Goal: Entertainment & Leisure: Consume media (video, audio)

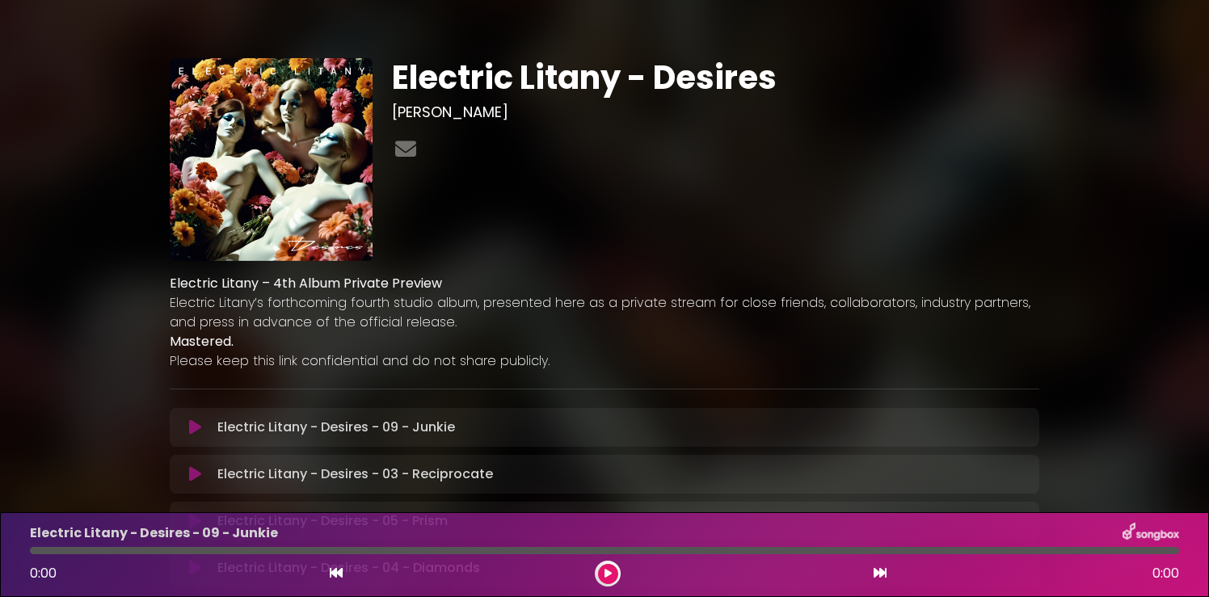
scroll to position [57, 0]
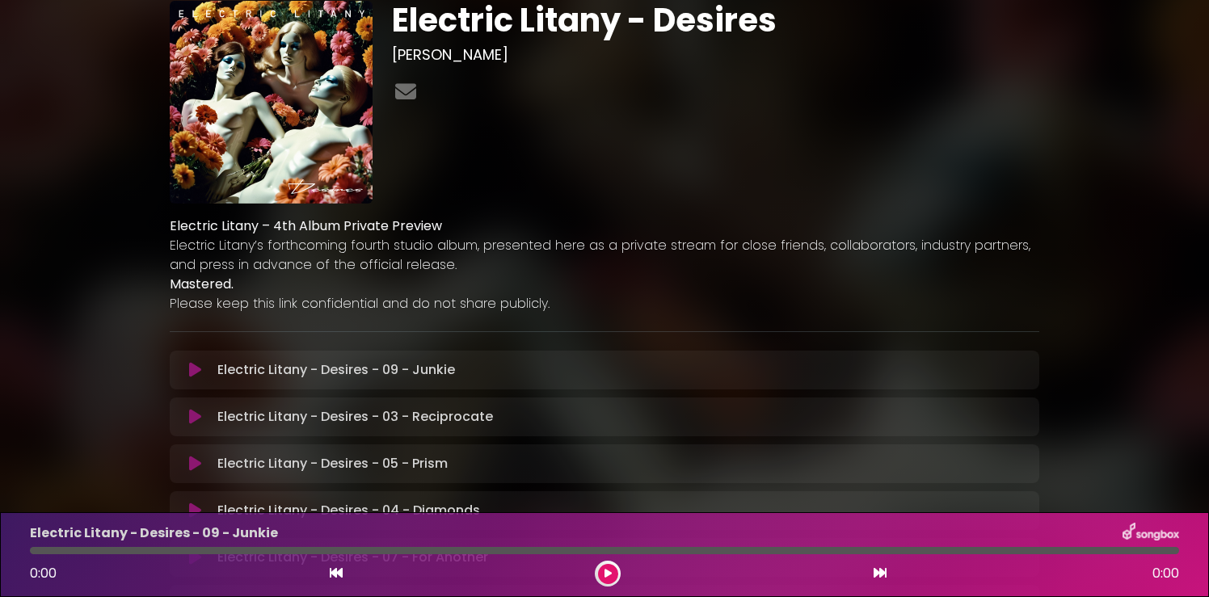
click at [201, 364] on button at bounding box center [195, 370] width 32 height 16
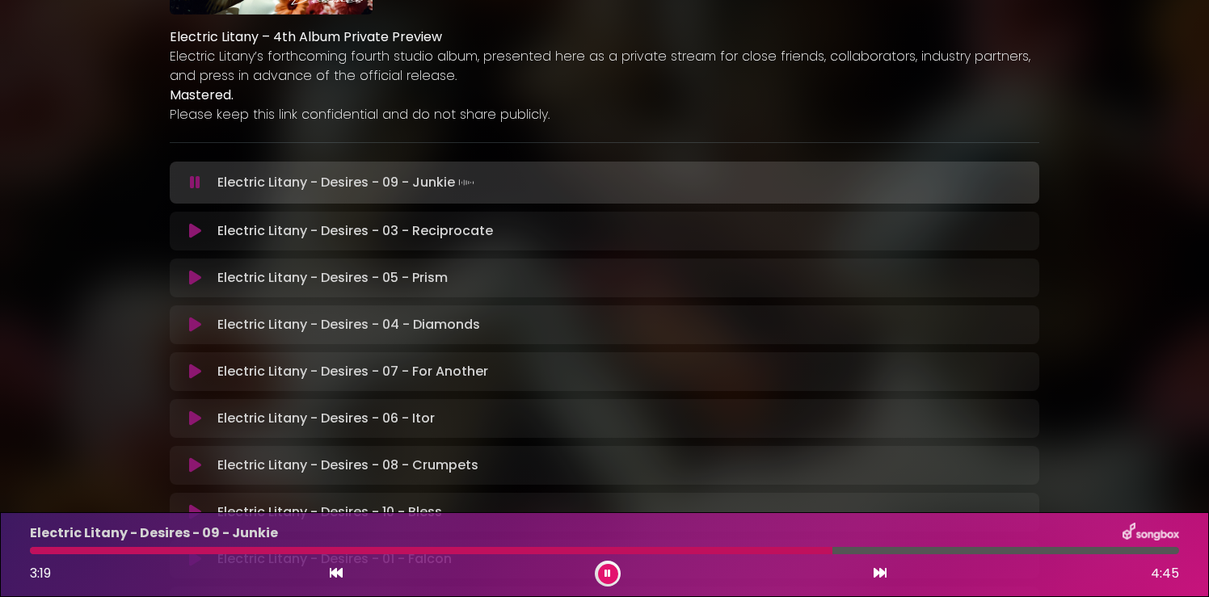
scroll to position [250, 0]
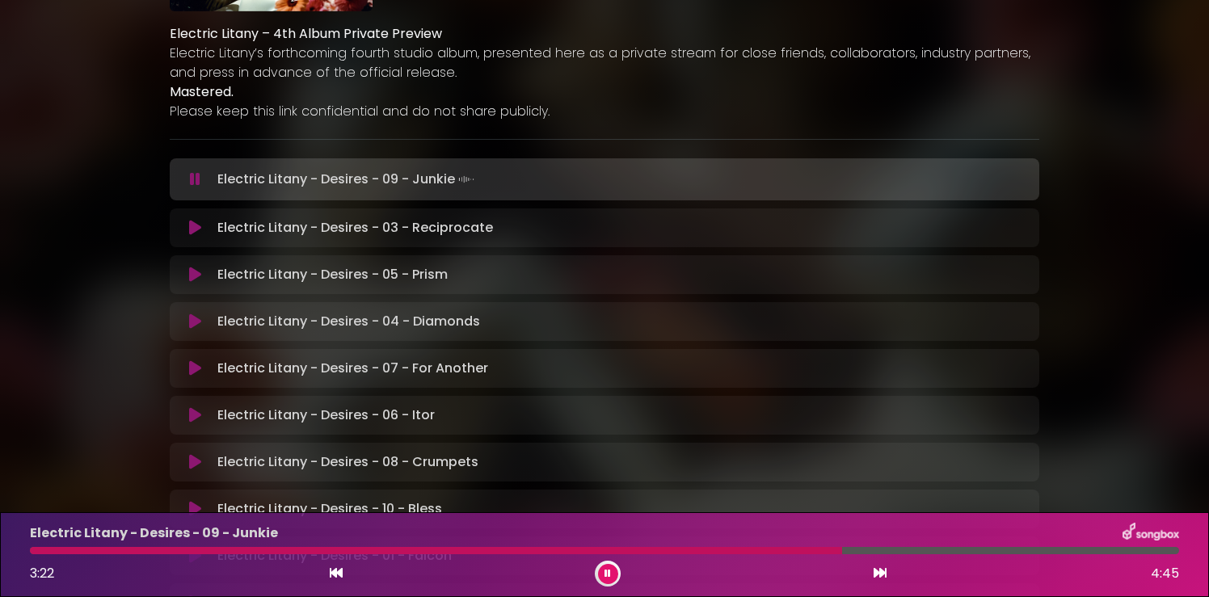
click at [606, 576] on icon at bounding box center [607, 574] width 6 height 10
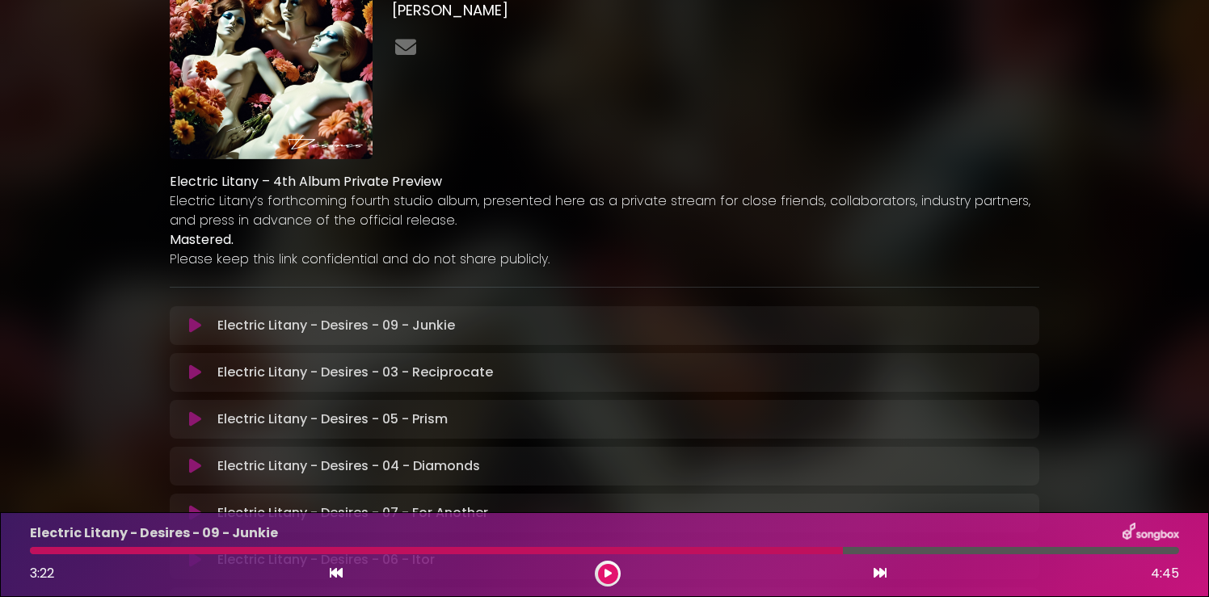
scroll to position [0, 0]
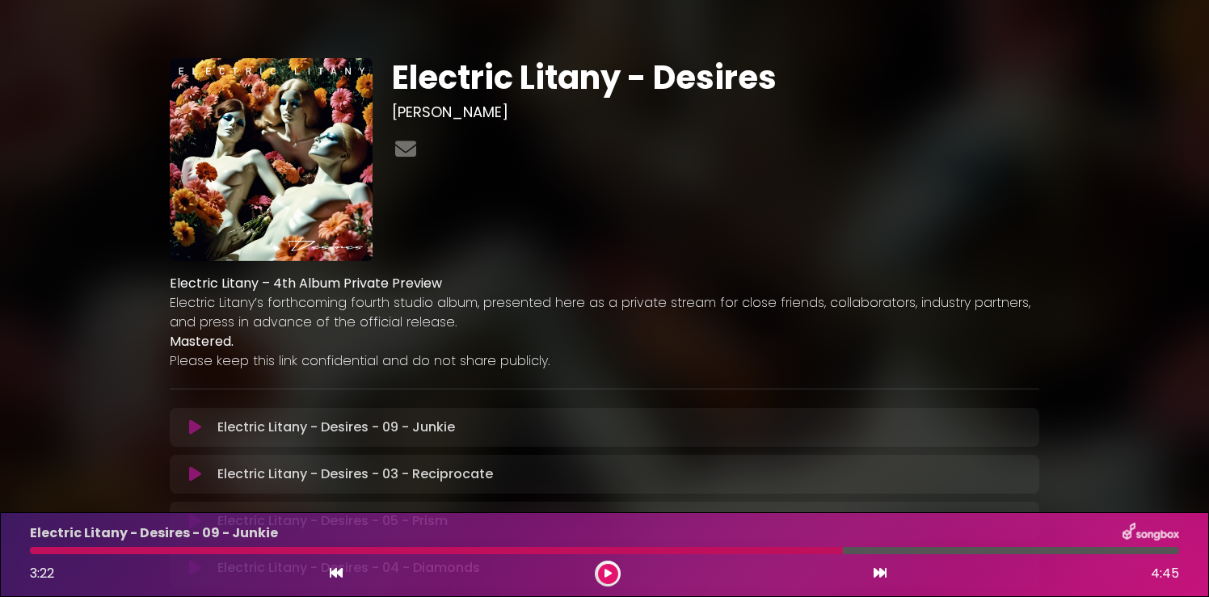
click at [604, 578] on icon at bounding box center [607, 574] width 7 height 10
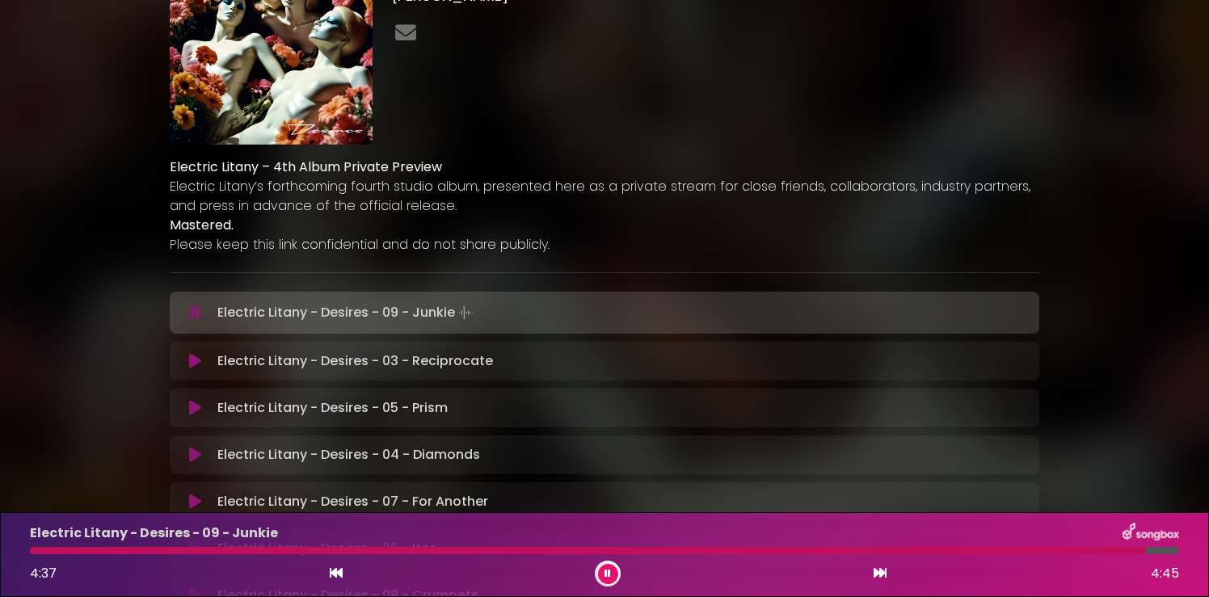
scroll to position [149, 0]
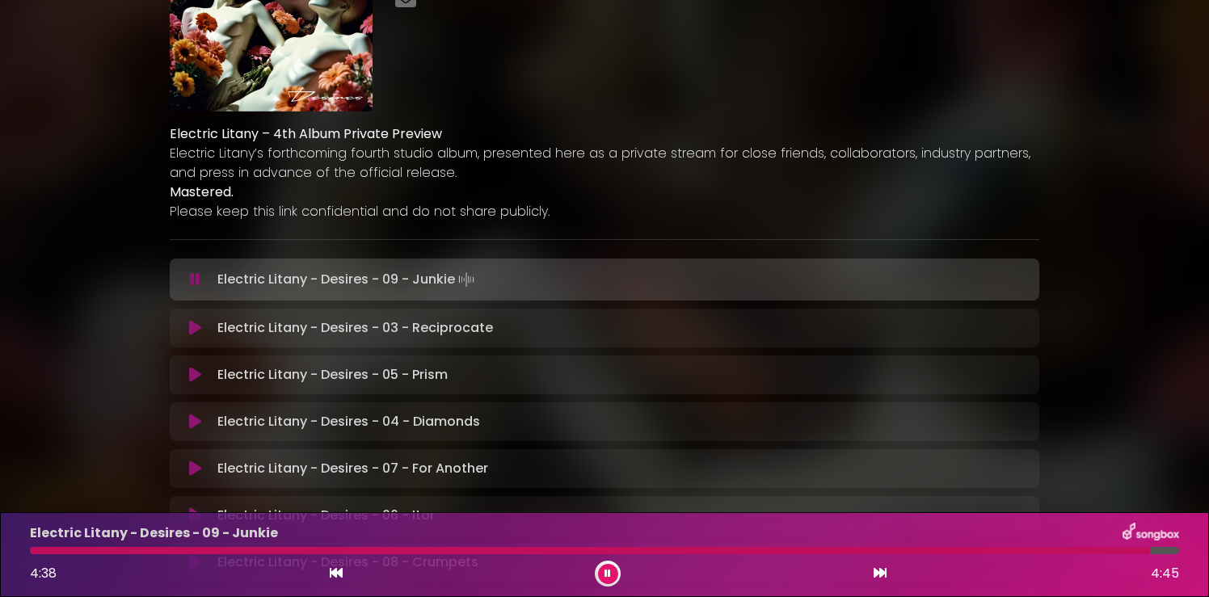
click at [196, 335] on icon at bounding box center [195, 328] width 12 height 16
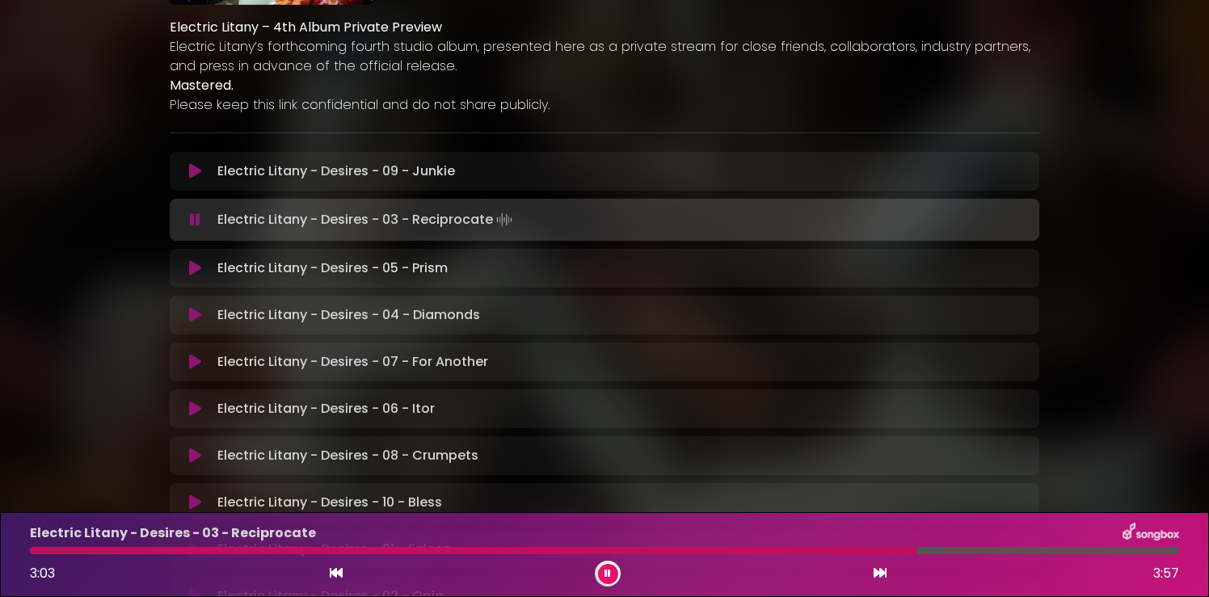
scroll to position [263, 0]
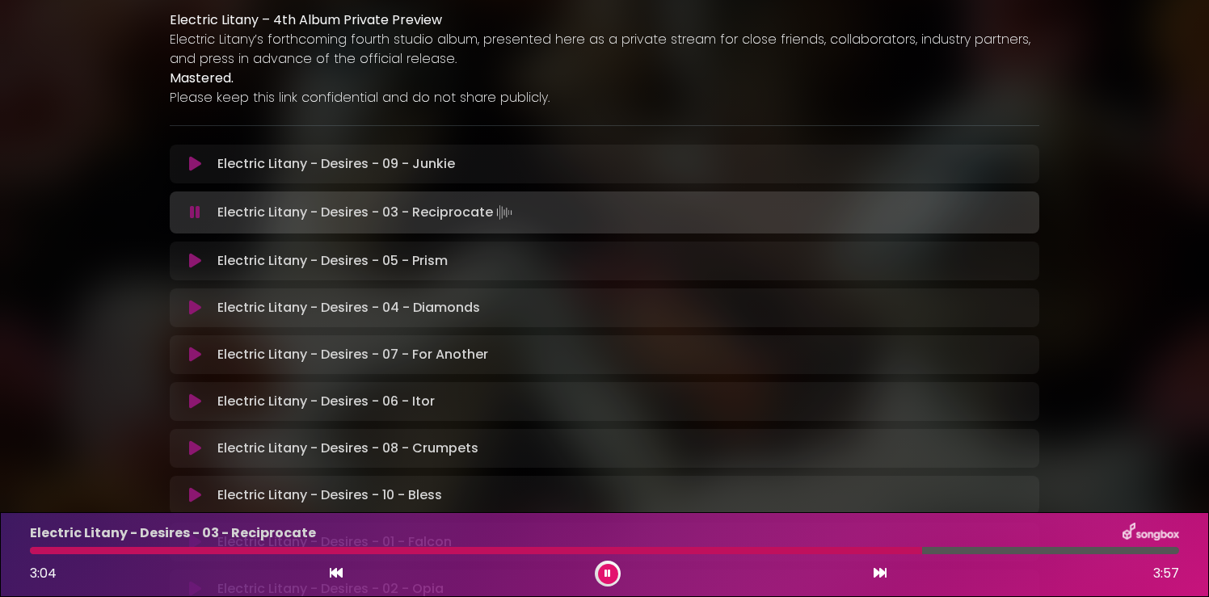
click at [196, 261] on icon at bounding box center [195, 261] width 12 height 16
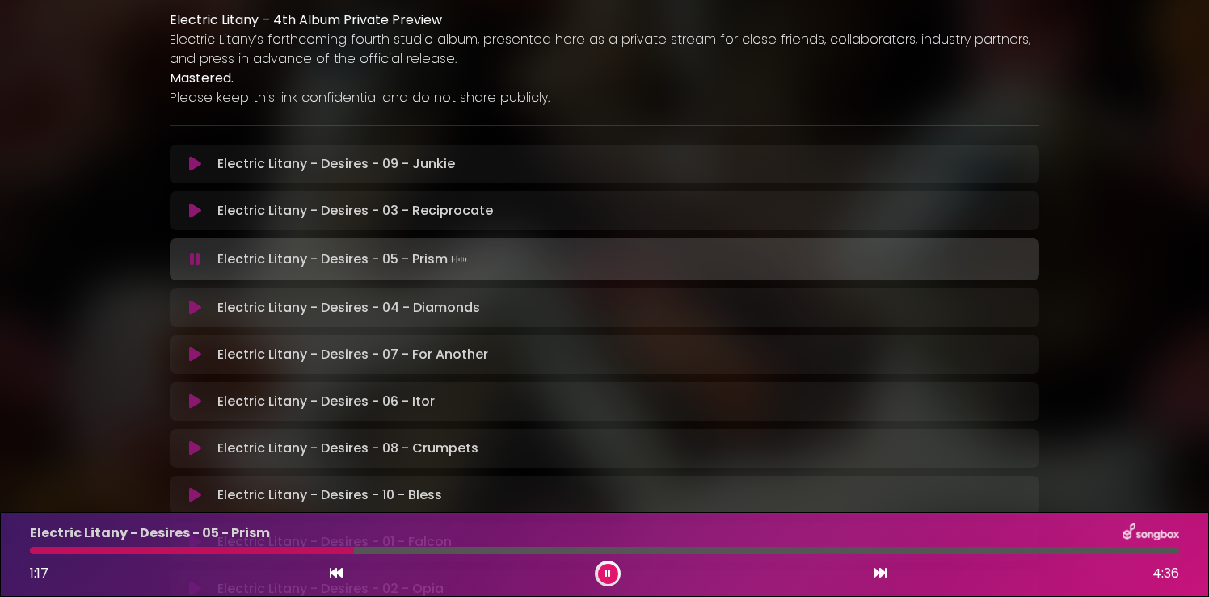
click at [199, 260] on icon at bounding box center [195, 259] width 11 height 16
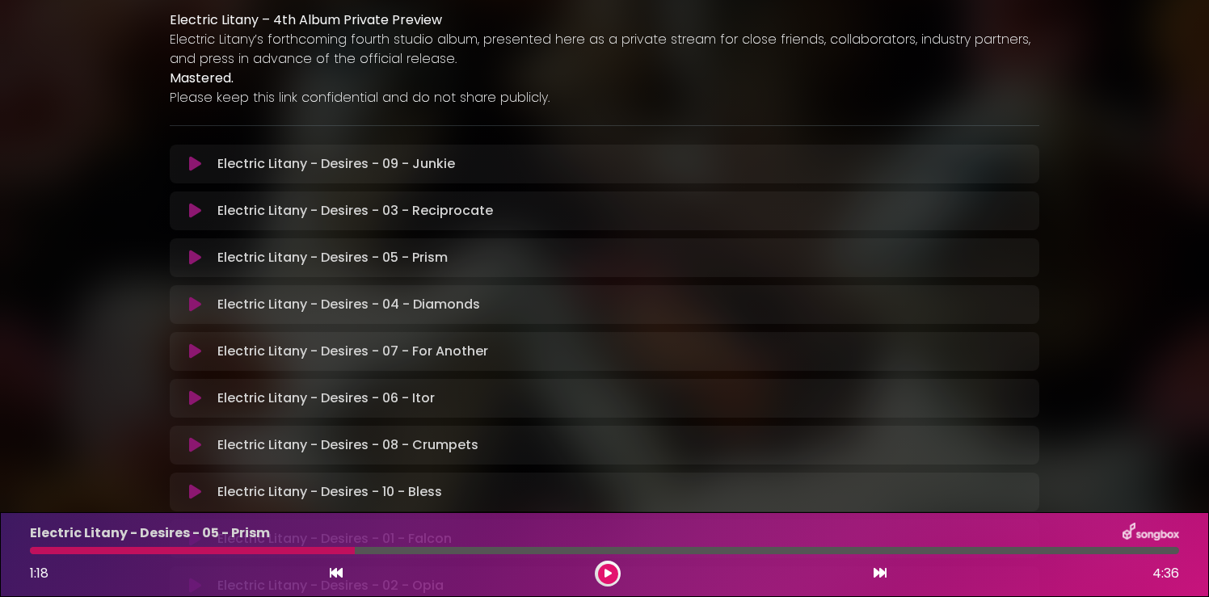
click at [200, 259] on icon at bounding box center [195, 258] width 12 height 16
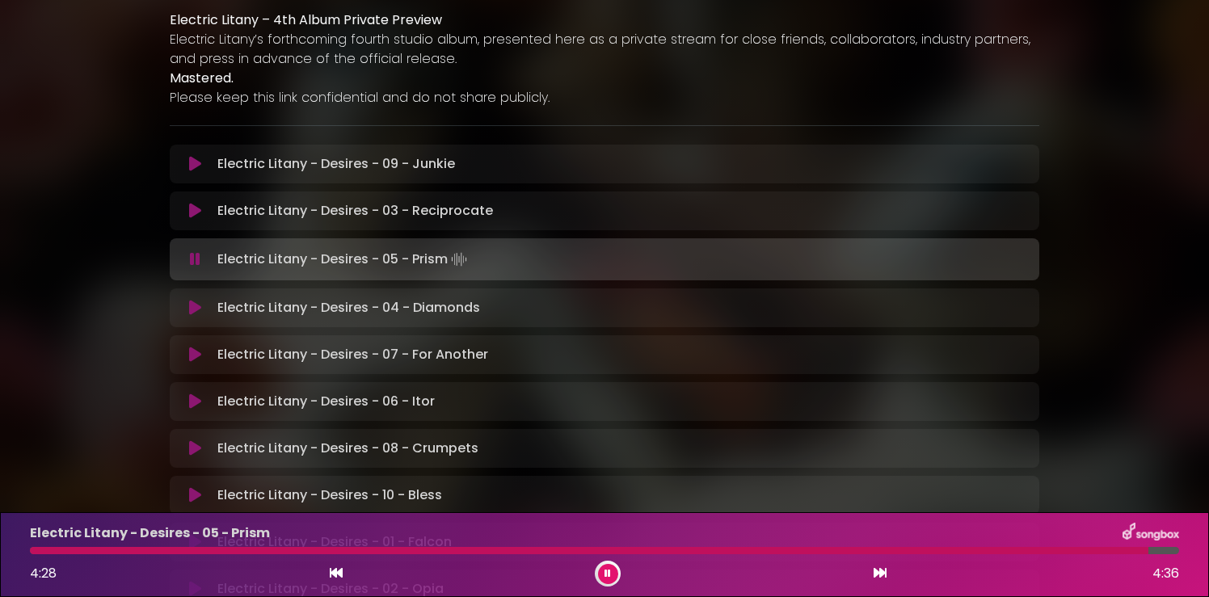
click at [198, 312] on icon at bounding box center [195, 308] width 12 height 16
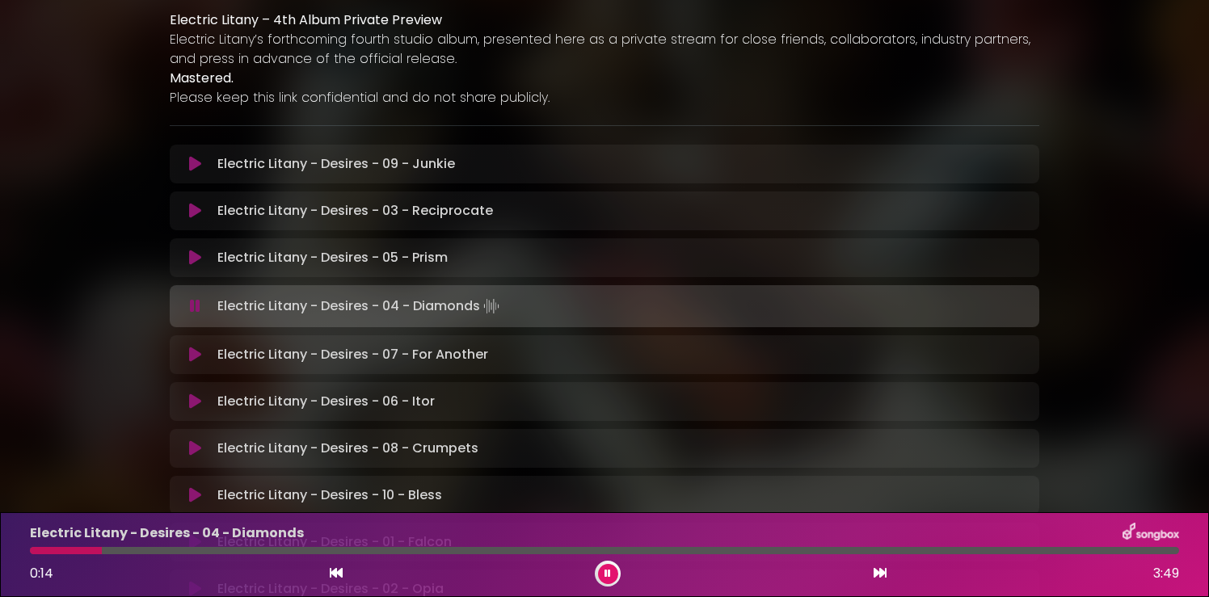
click at [604, 569] on icon at bounding box center [607, 574] width 6 height 10
